Goal: Task Accomplishment & Management: Use online tool/utility

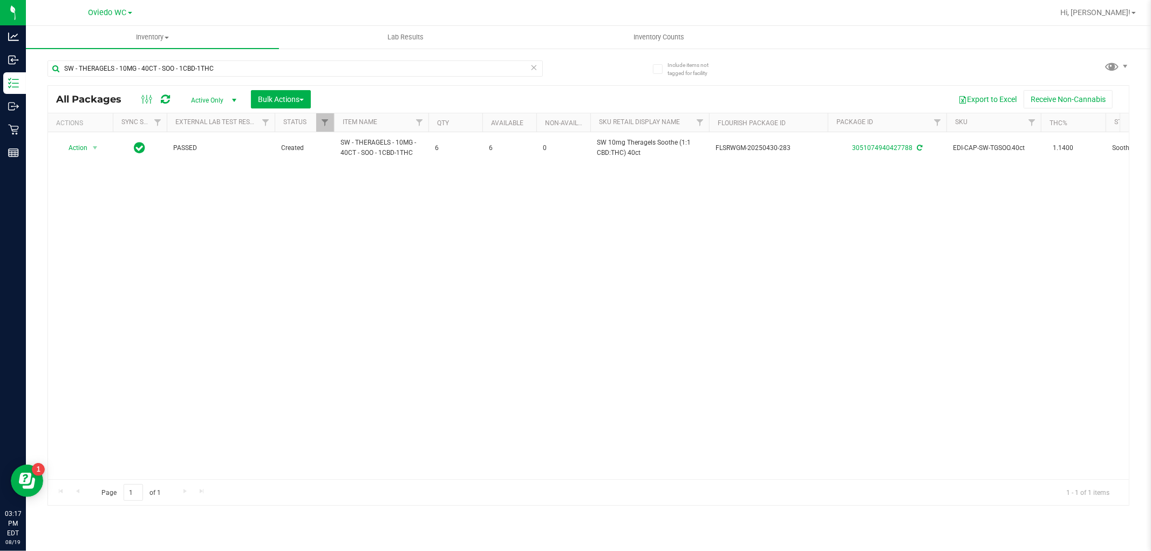
click at [532, 60] on icon at bounding box center [535, 66] width 8 height 13
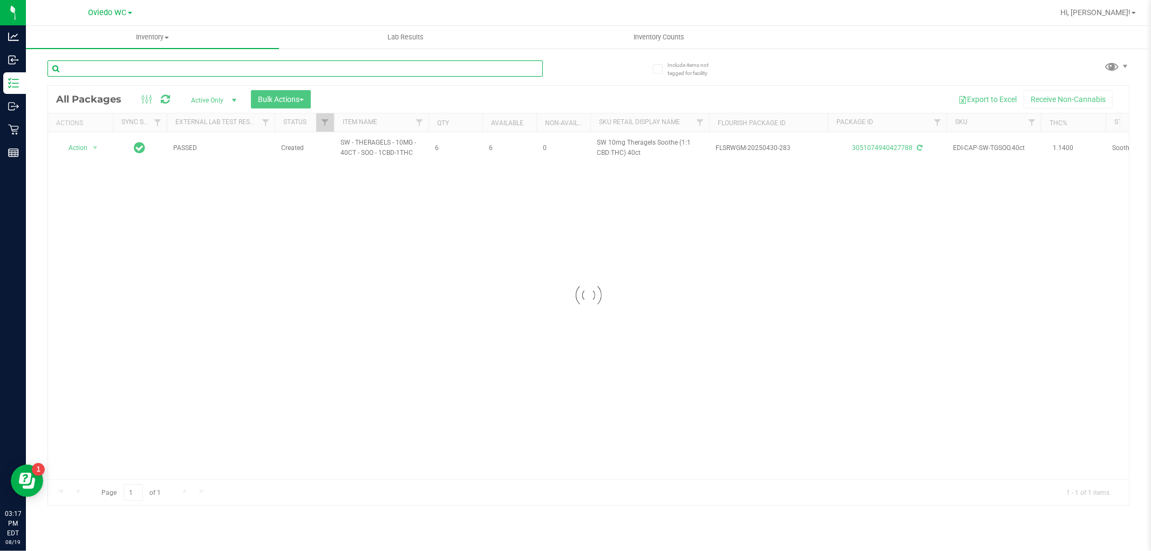
click at [463, 74] on input "text" at bounding box center [296, 68] width 496 height 16
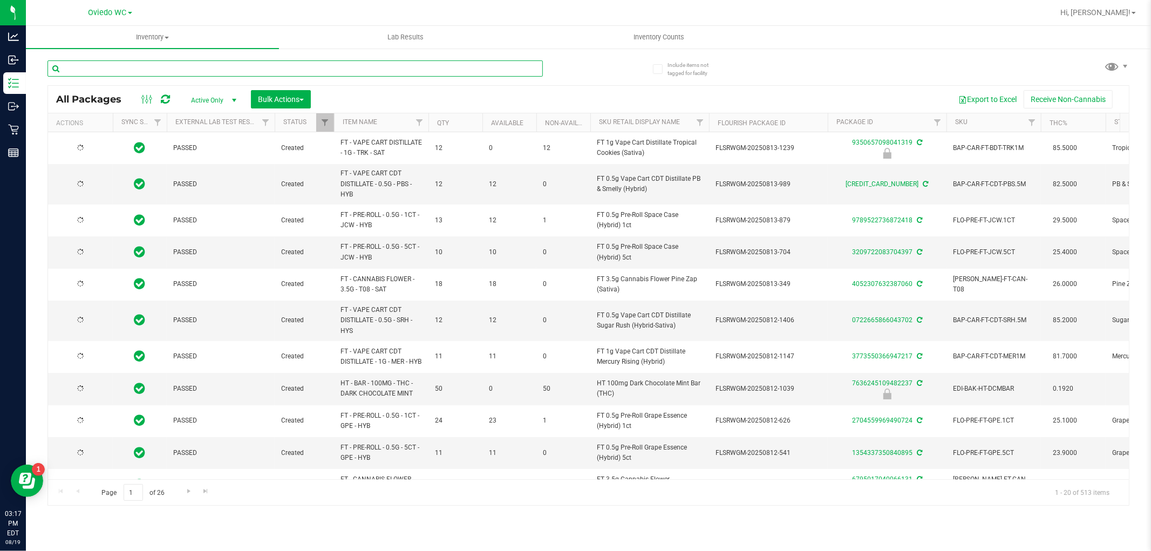
type input "[DATE]"
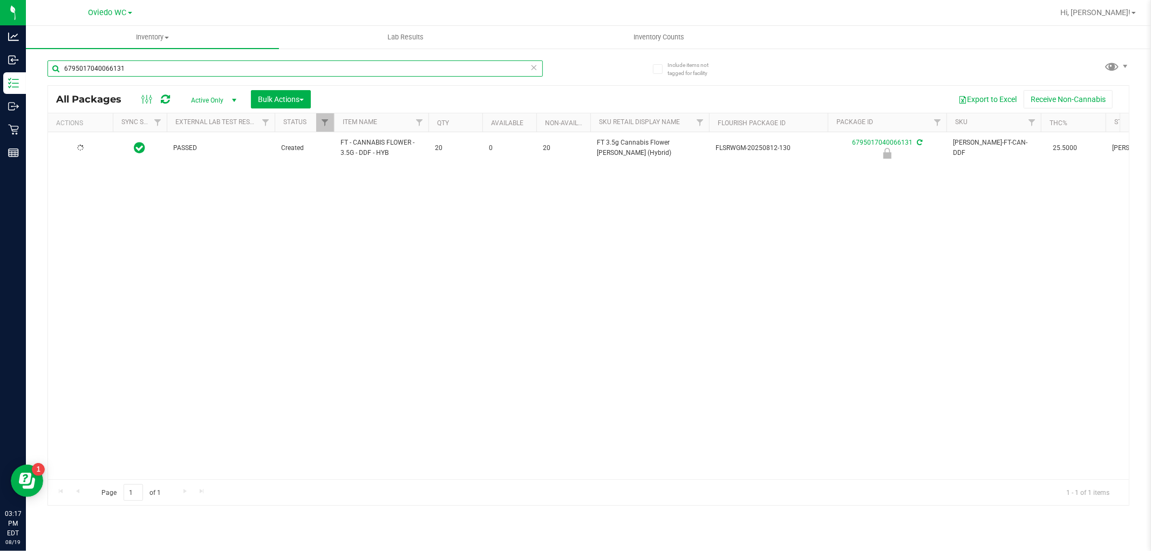
type input "6795017040066131"
click at [84, 152] on div at bounding box center [81, 148] width 52 height 10
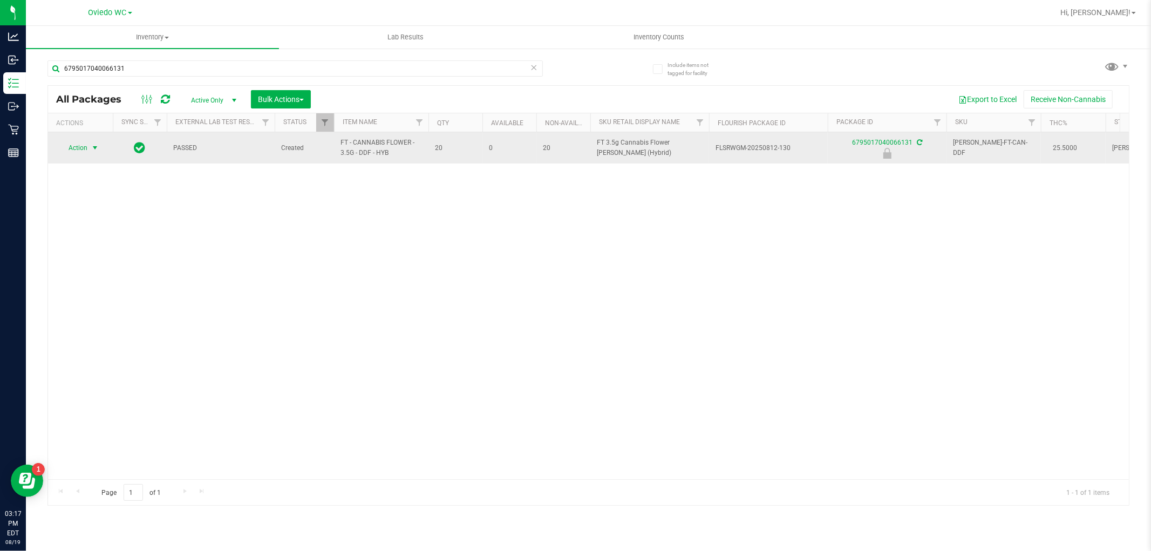
click at [92, 148] on span "select" at bounding box center [95, 148] width 9 height 9
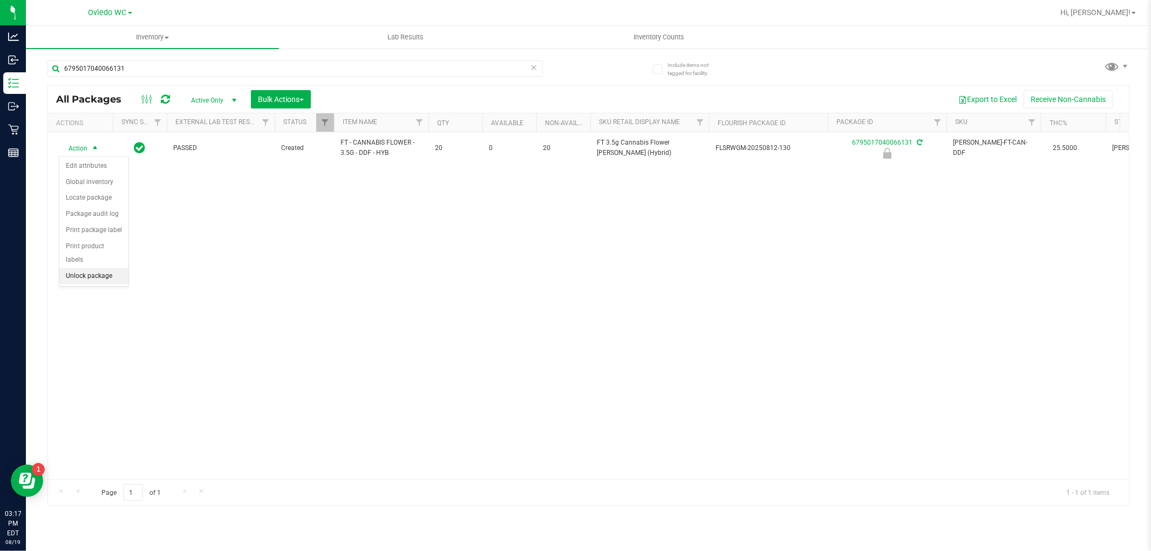
click at [73, 283] on li "Unlock package" at bounding box center [93, 276] width 69 height 16
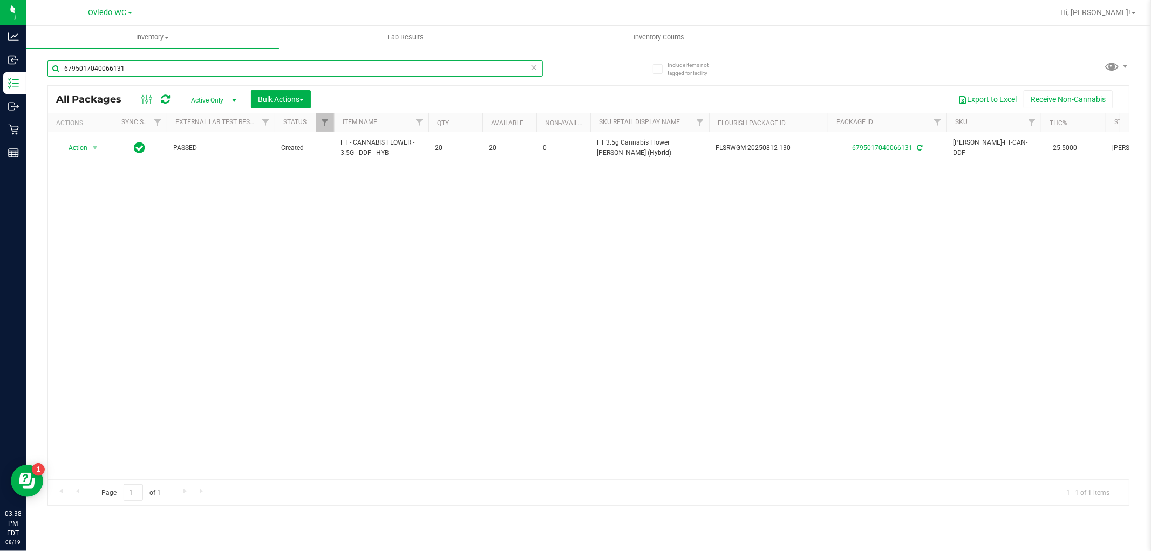
click at [135, 65] on input "6795017040066131" at bounding box center [296, 68] width 496 height 16
click at [133, 65] on input "6795017040066131" at bounding box center [296, 68] width 496 height 16
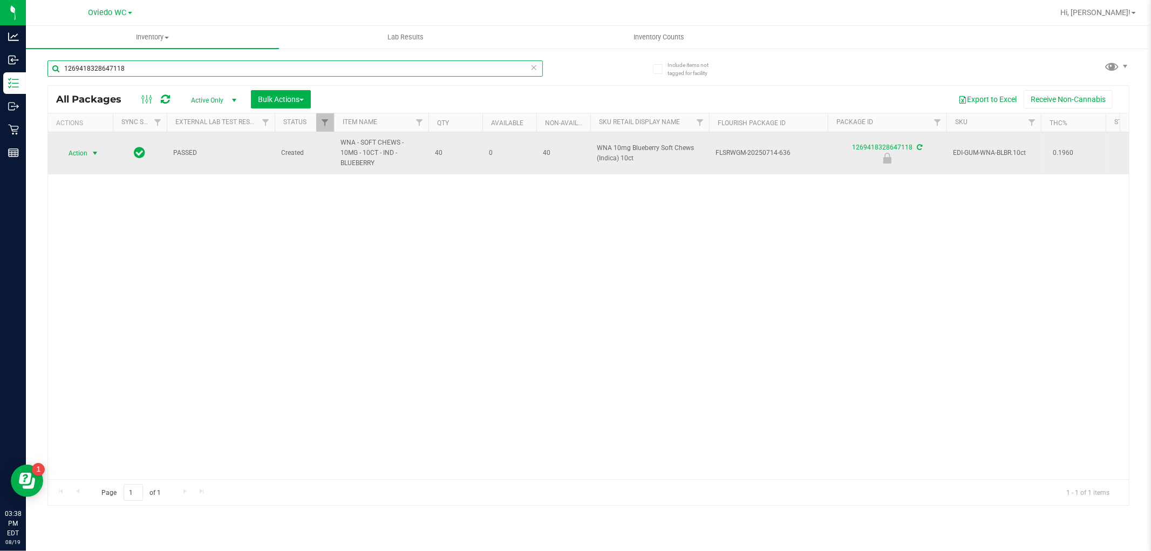
type input "1269418328647118"
click at [92, 147] on span "select" at bounding box center [95, 153] width 13 height 15
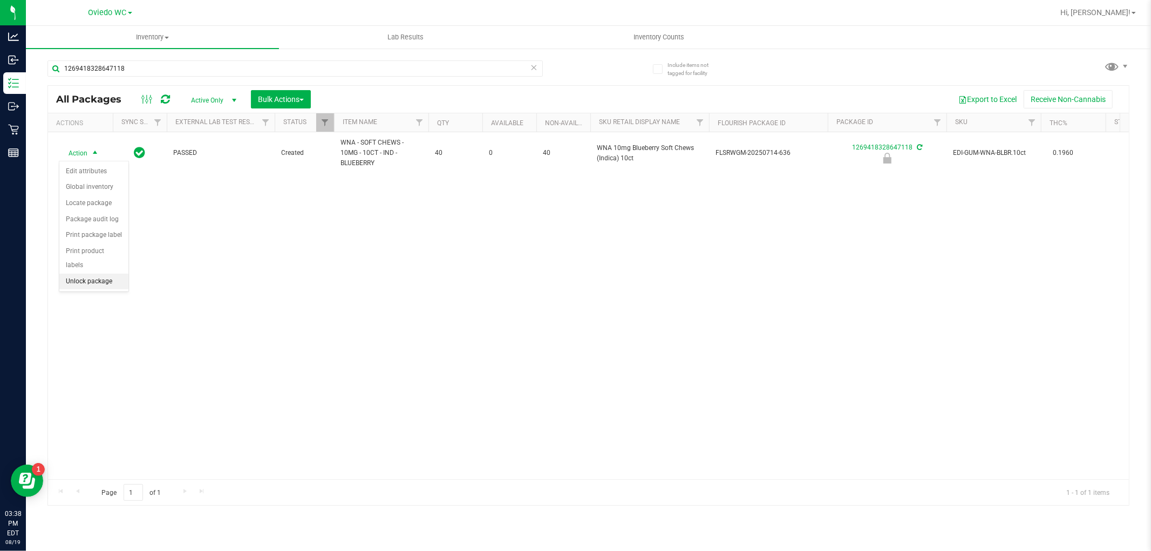
click at [94, 282] on li "Unlock package" at bounding box center [93, 282] width 69 height 16
